Goal: Task Accomplishment & Management: Manage account settings

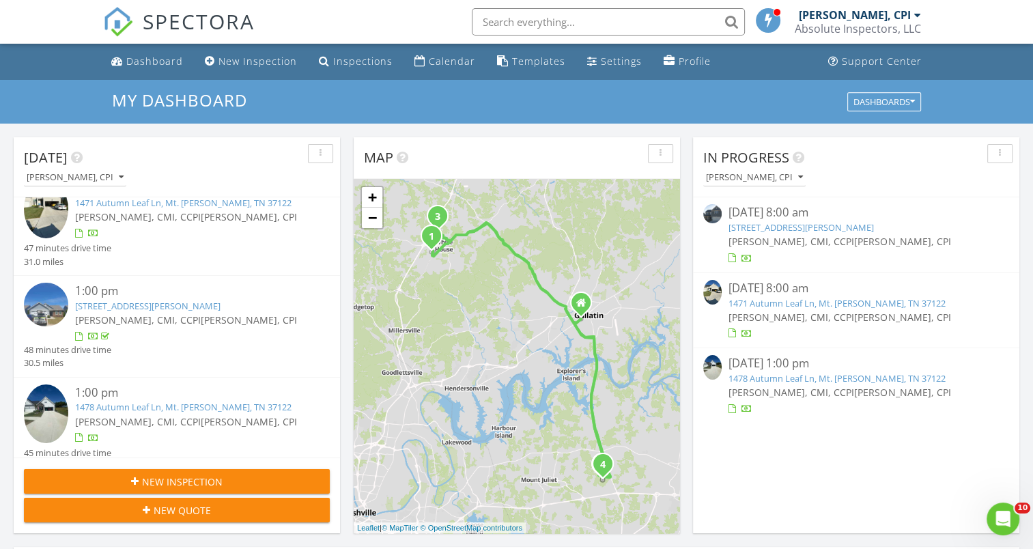
scroll to position [145, 0]
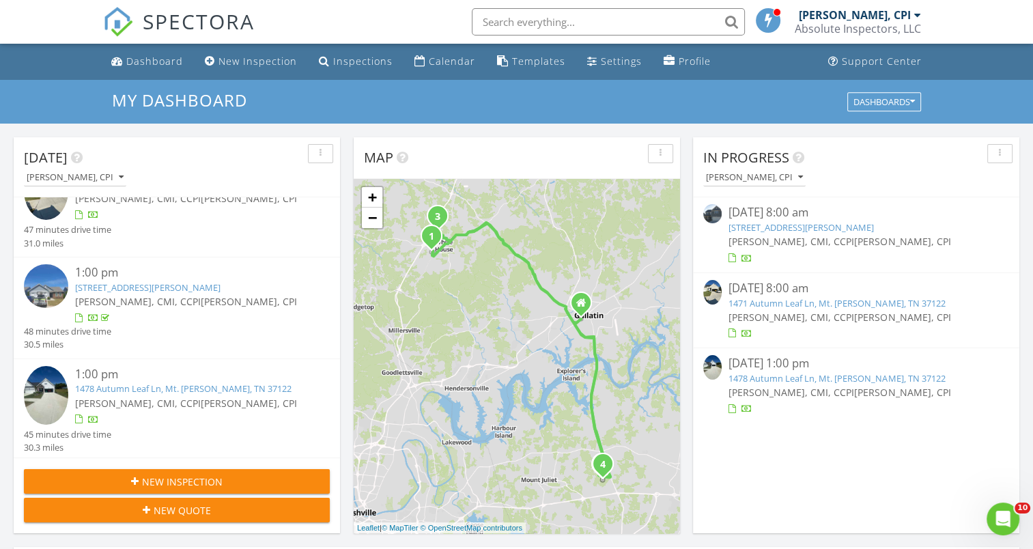
click at [42, 392] on img at bounding box center [46, 395] width 44 height 59
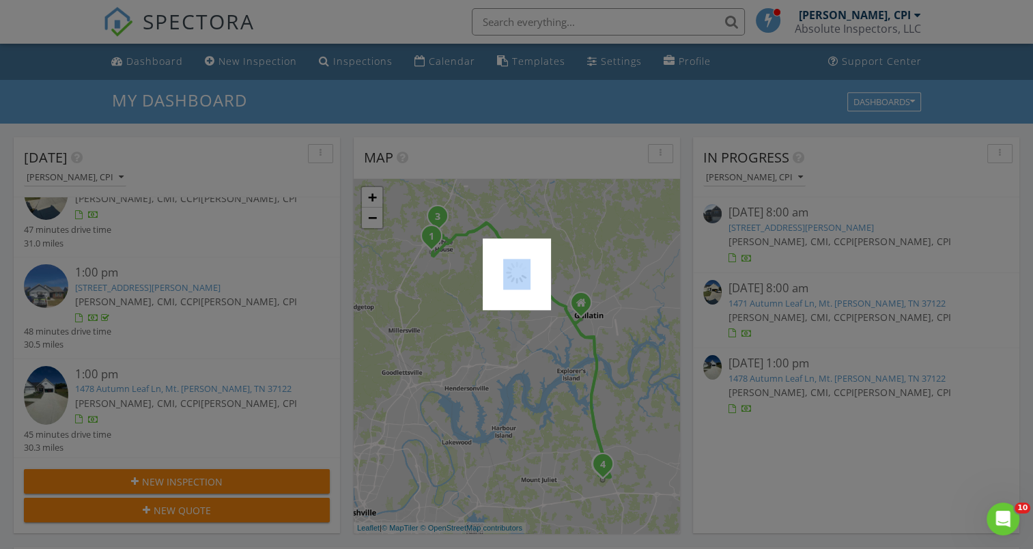
click at [42, 392] on div at bounding box center [516, 274] width 1033 height 549
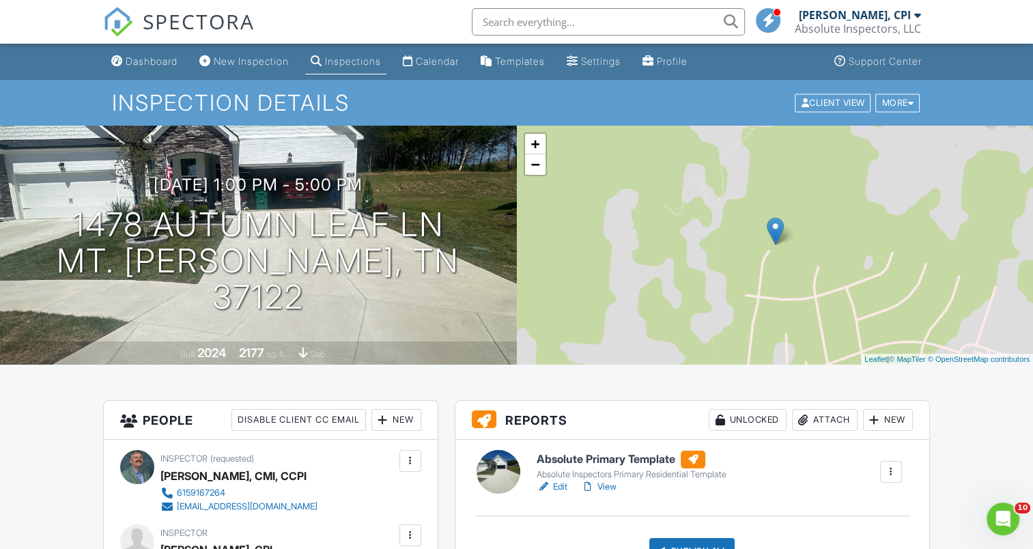
click at [560, 486] on link "Edit" at bounding box center [552, 487] width 31 height 14
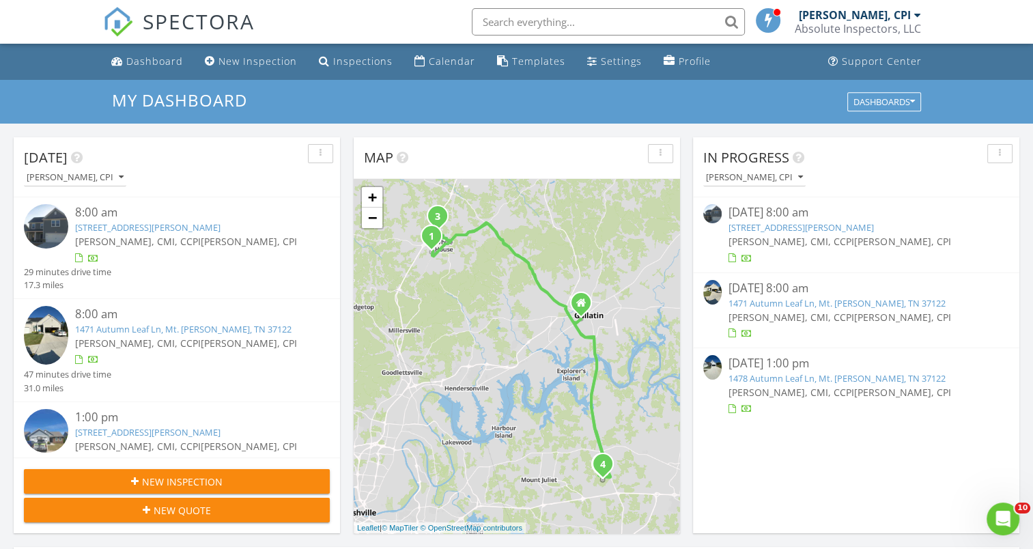
click at [41, 339] on img at bounding box center [46, 335] width 44 height 59
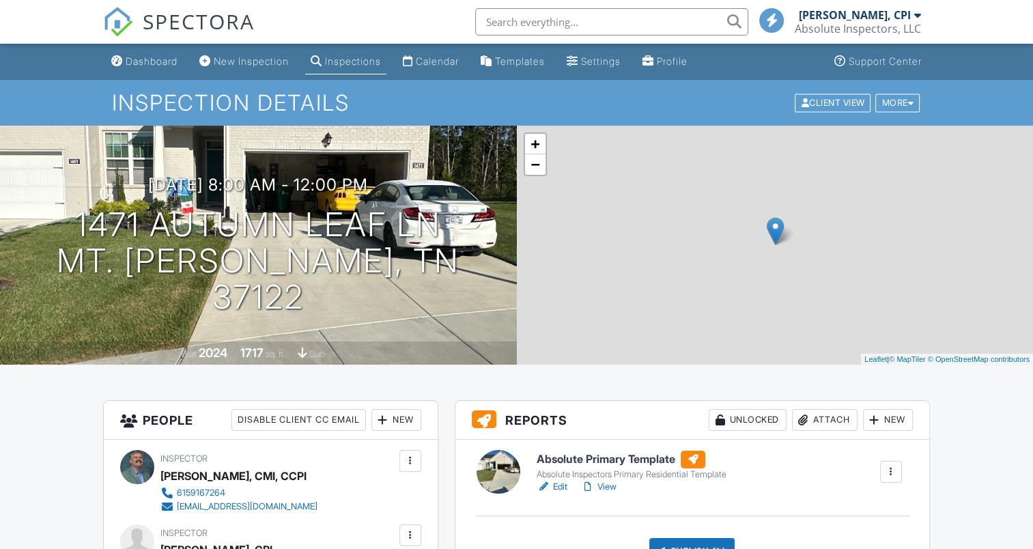
click at [615, 485] on link "View" at bounding box center [599, 487] width 36 height 14
